Goal: Task Accomplishment & Management: Complete application form

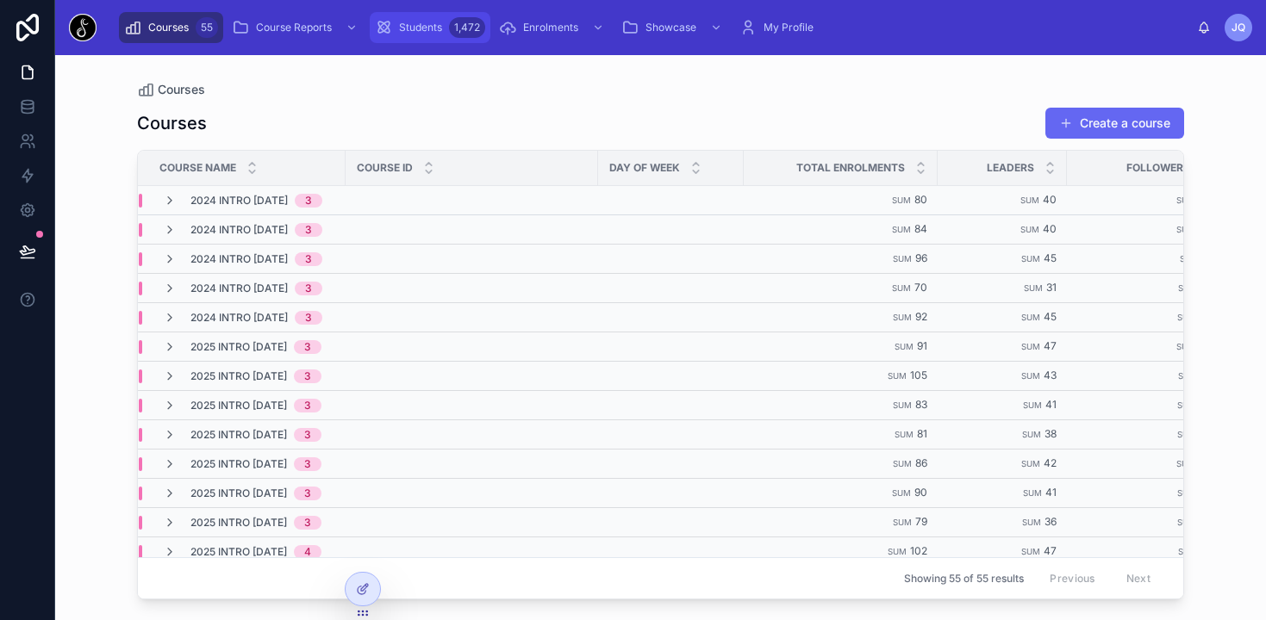
click at [420, 33] on span "Students" at bounding box center [420, 28] width 43 height 14
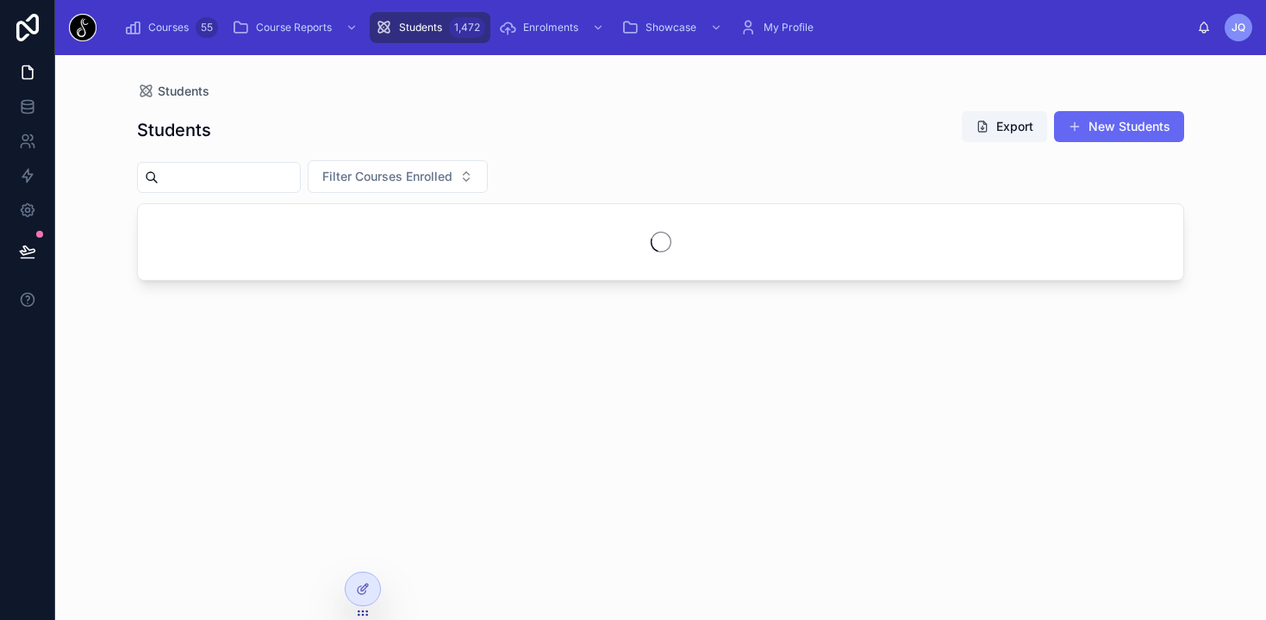
click at [263, 170] on input "text" at bounding box center [229, 177] width 141 height 24
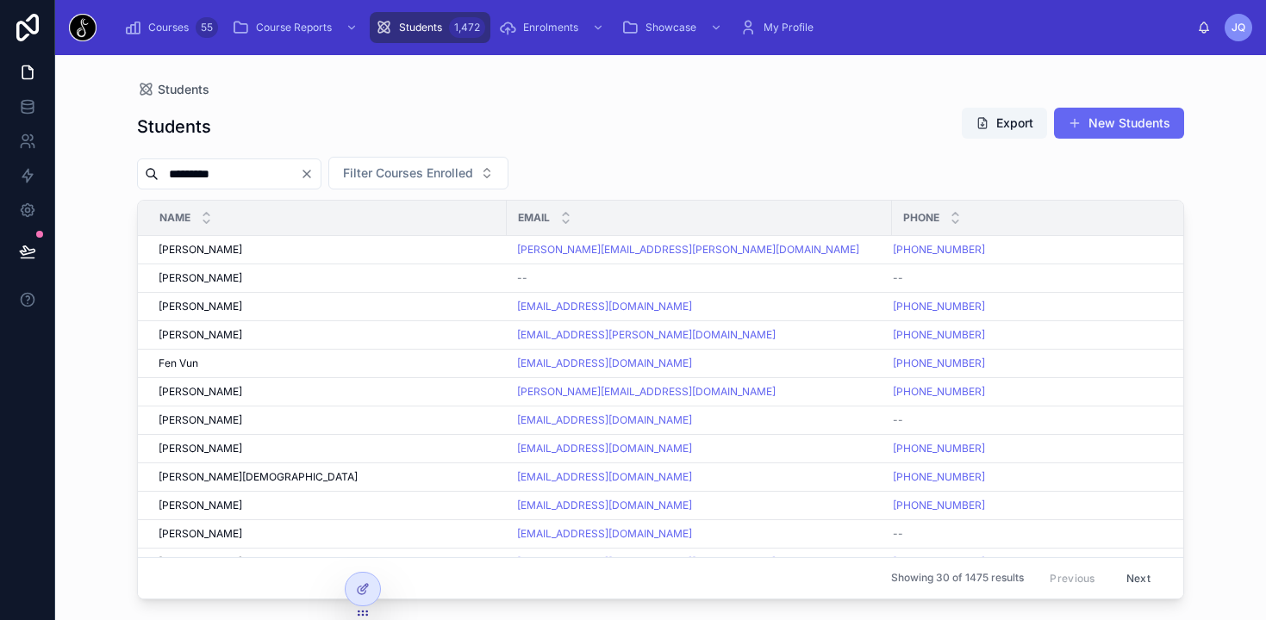
type input "*********"
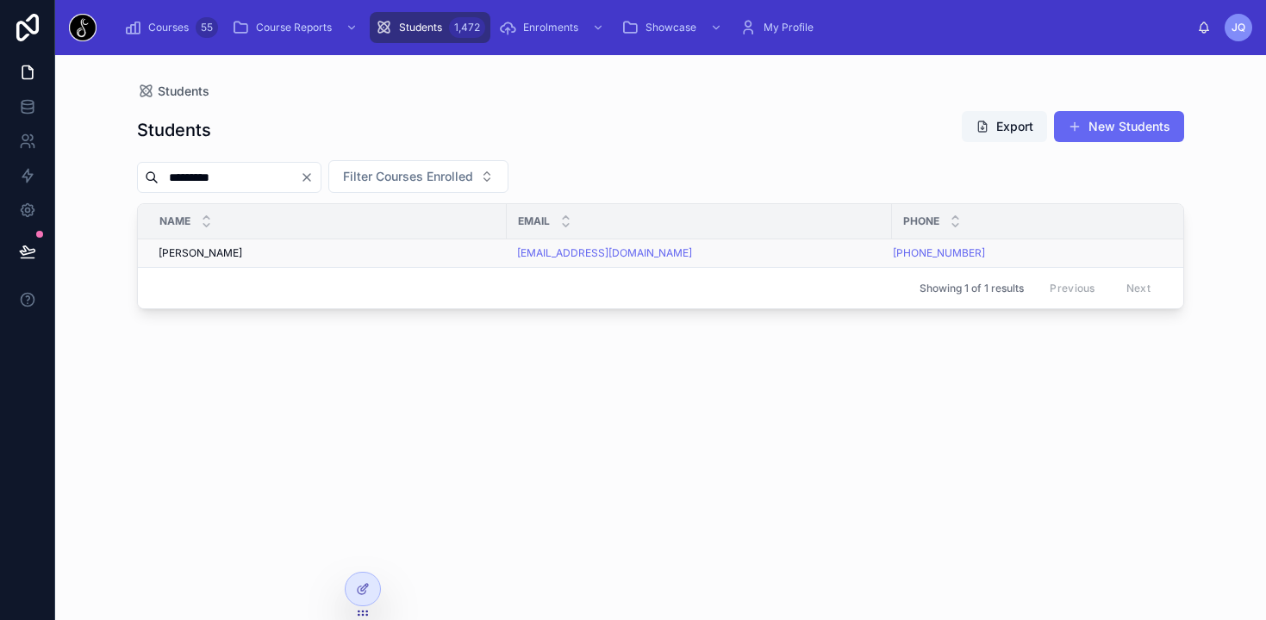
click at [225, 252] on span "[PERSON_NAME]" at bounding box center [201, 253] width 84 height 14
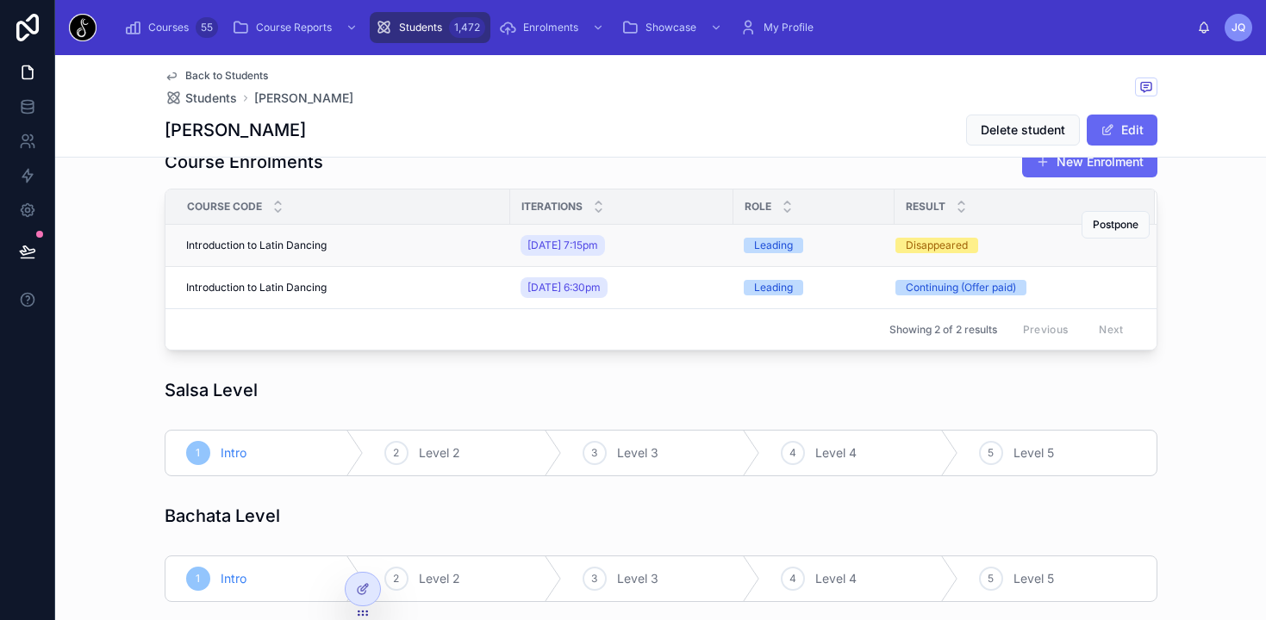
scroll to position [128, 0]
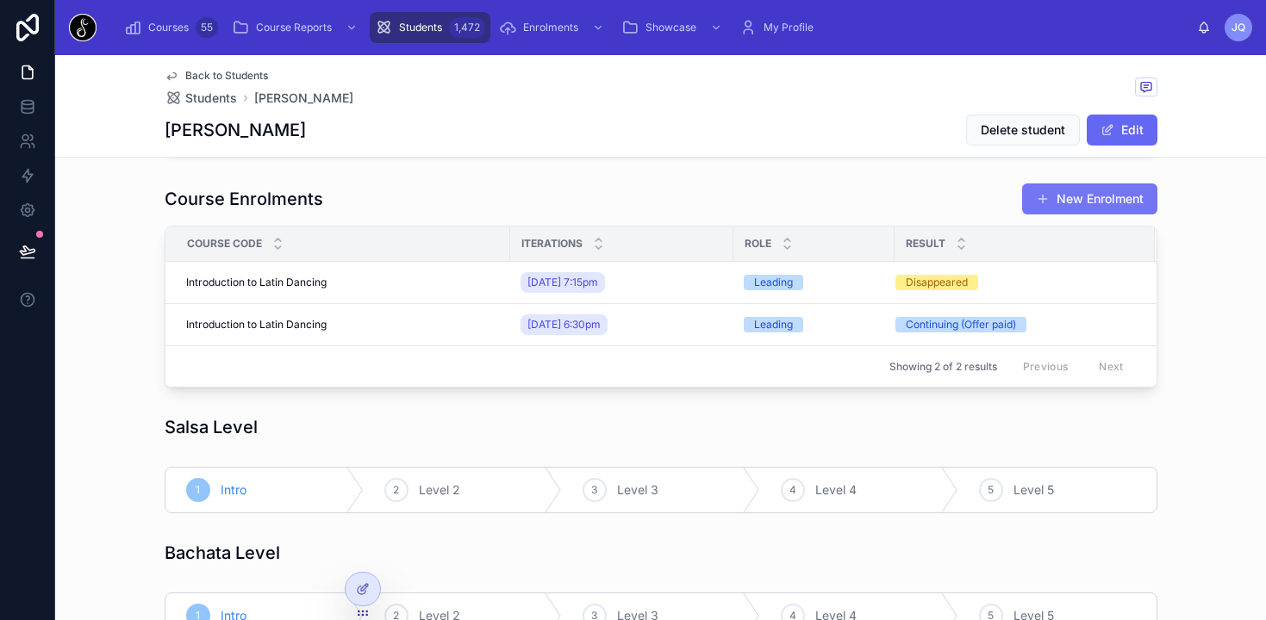
click at [1048, 208] on button "New Enrolment" at bounding box center [1089, 199] width 135 height 31
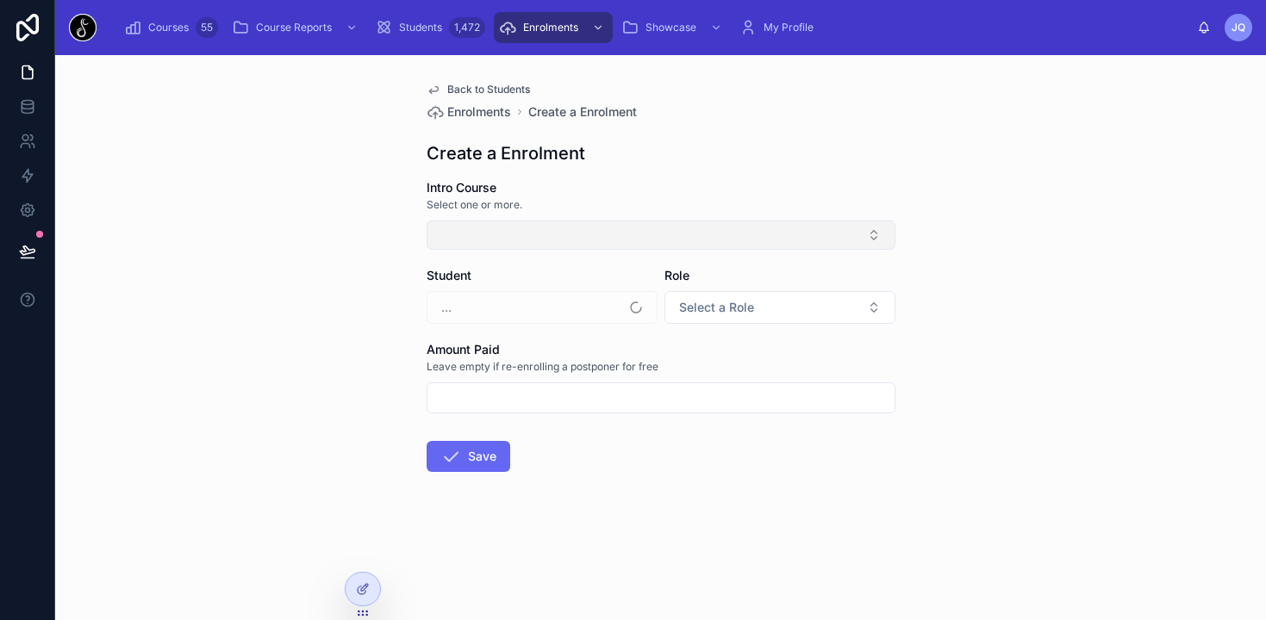
click at [736, 238] on button "Select Button" at bounding box center [660, 235] width 469 height 29
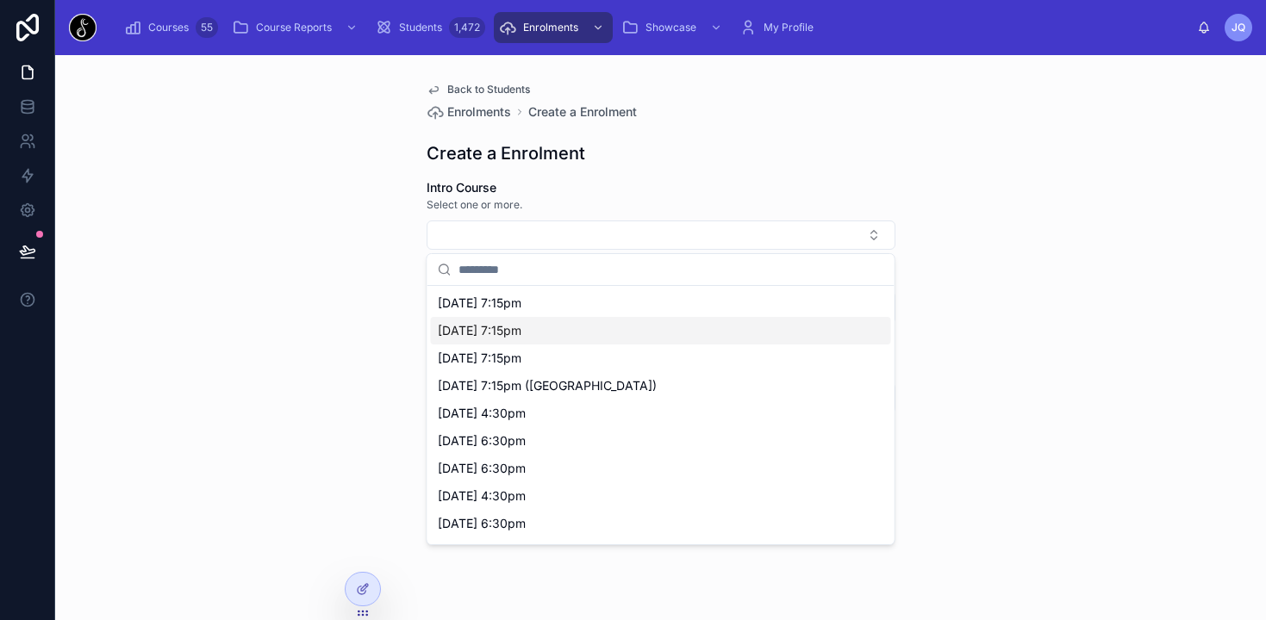
click at [521, 325] on span "[DATE] 7:15pm" at bounding box center [480, 330] width 84 height 17
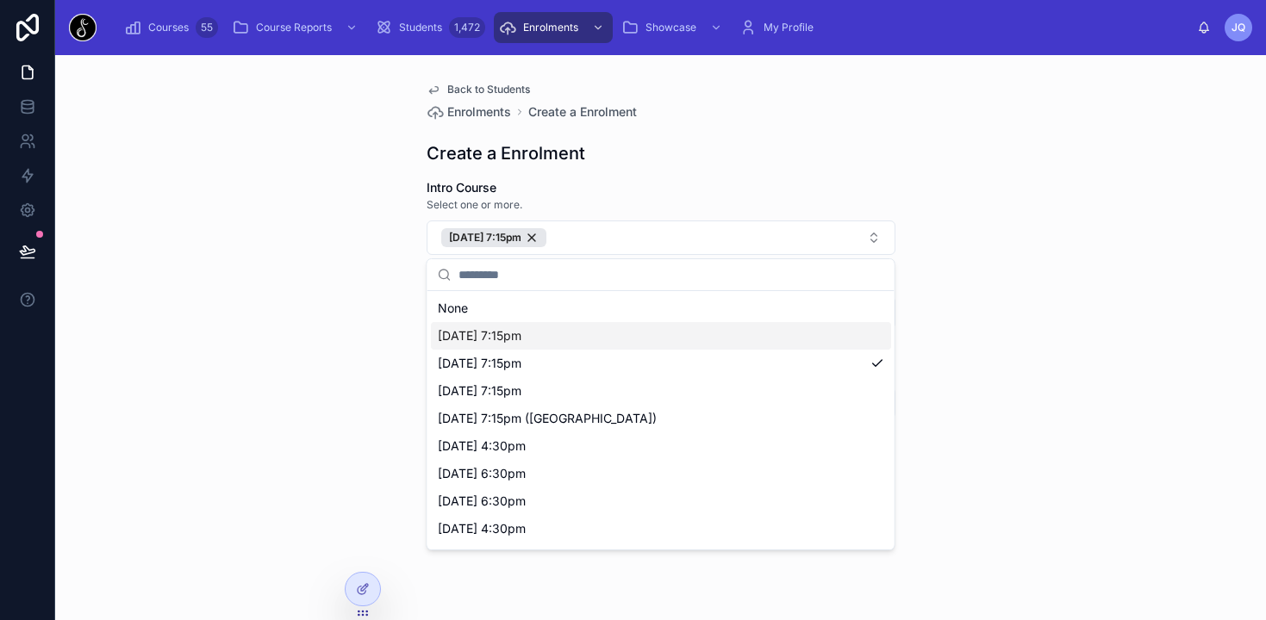
click at [339, 314] on div "Back to Students Enrolments Create a Enrolment Create a Enrolment Intro Course …" at bounding box center [660, 337] width 1210 height 565
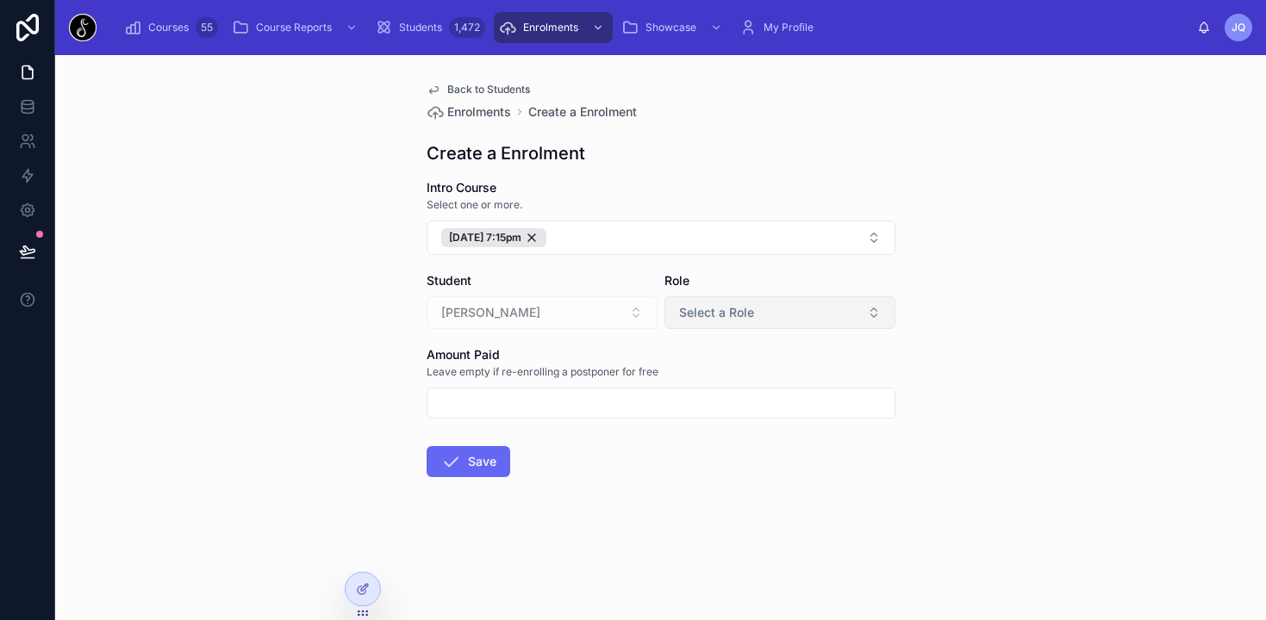
click at [696, 311] on span "Select a Role" at bounding box center [716, 312] width 75 height 17
click at [702, 378] on div "Leading" at bounding box center [705, 382] width 39 height 16
click at [625, 405] on input "text" at bounding box center [660, 403] width 467 height 24
click at [498, 458] on button "Save" at bounding box center [468, 461] width 84 height 31
